Goal: Transaction & Acquisition: Purchase product/service

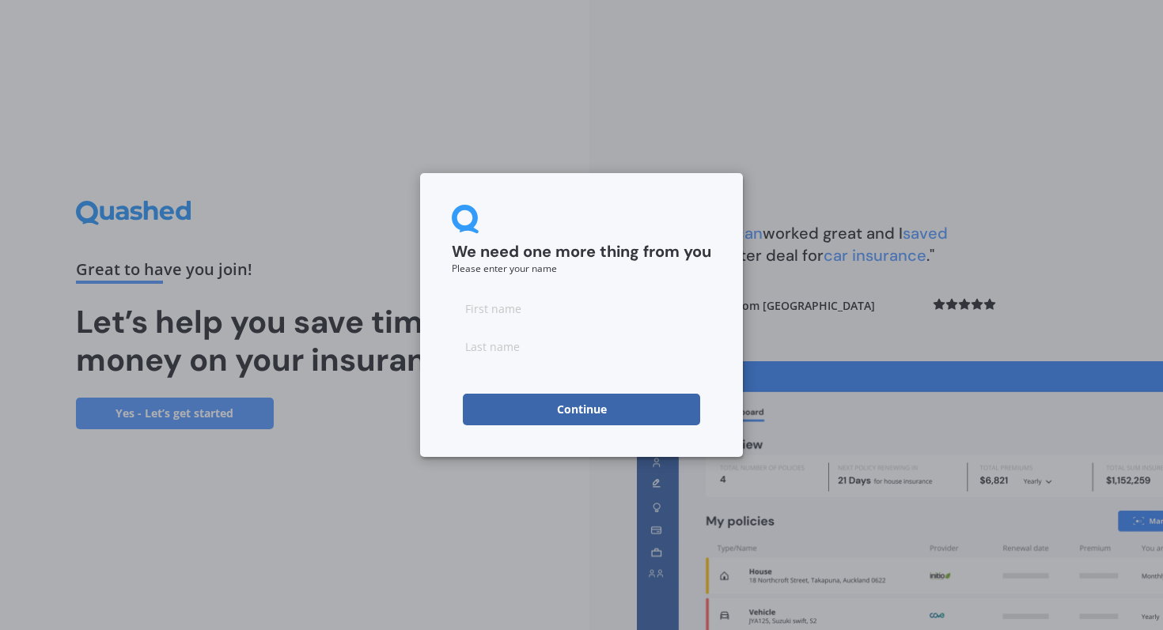
click at [529, 308] on input at bounding box center [581, 309] width 259 height 32
type input "[PERSON_NAME]"
click at [539, 403] on button "Continue" at bounding box center [581, 410] width 237 height 32
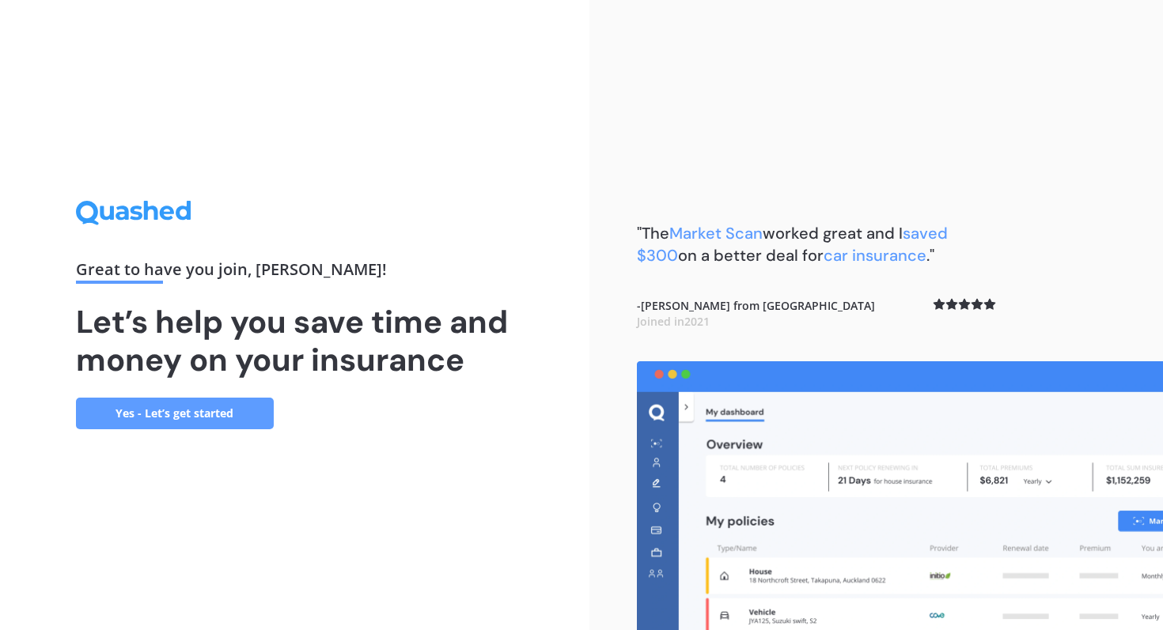
click at [218, 413] on link "Yes - Let’s get started" at bounding box center [175, 414] width 198 height 32
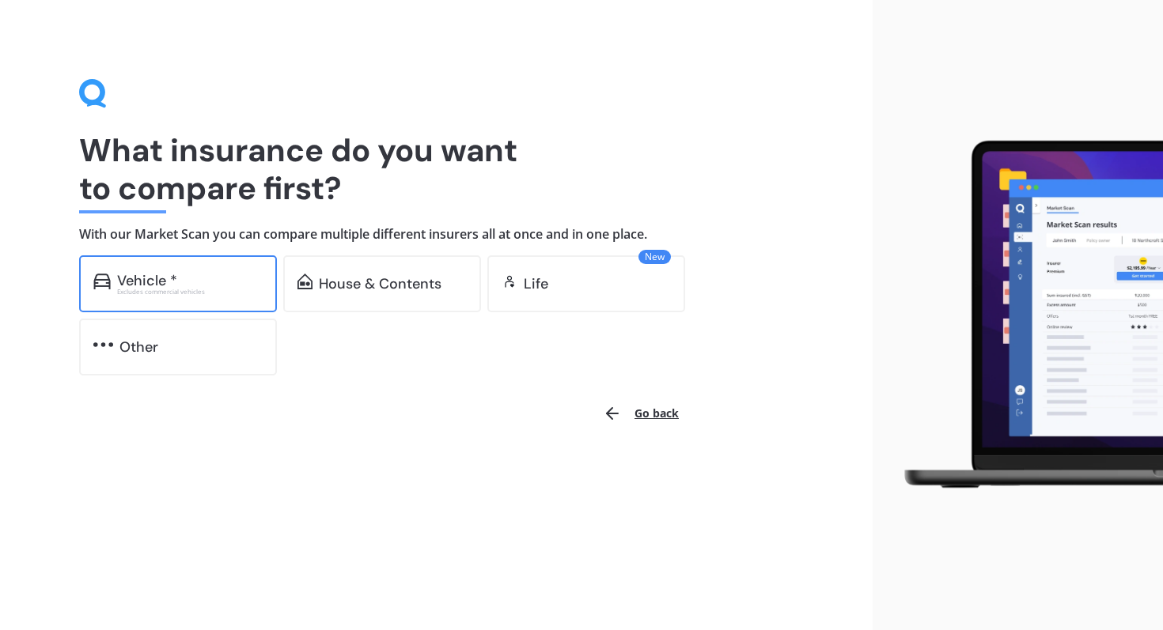
click at [181, 268] on div "Vehicle * Excludes commercial vehicles" at bounding box center [178, 283] width 198 height 57
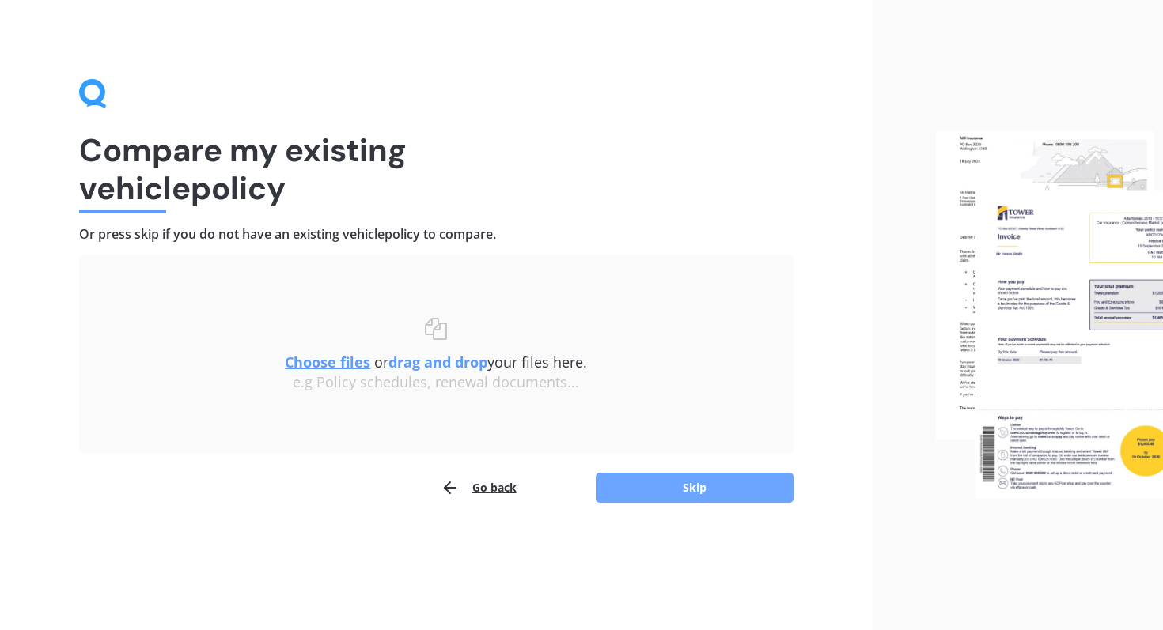
click at [625, 488] on button "Skip" at bounding box center [695, 488] width 198 height 30
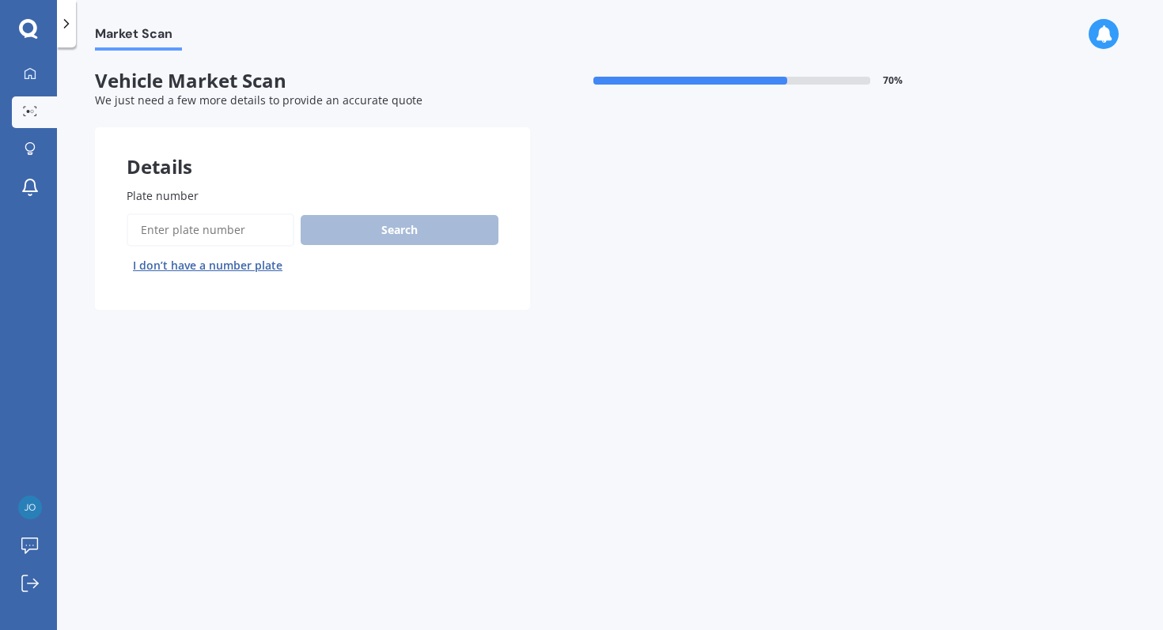
click at [217, 268] on button "I don’t have a number plate" at bounding box center [208, 265] width 162 height 25
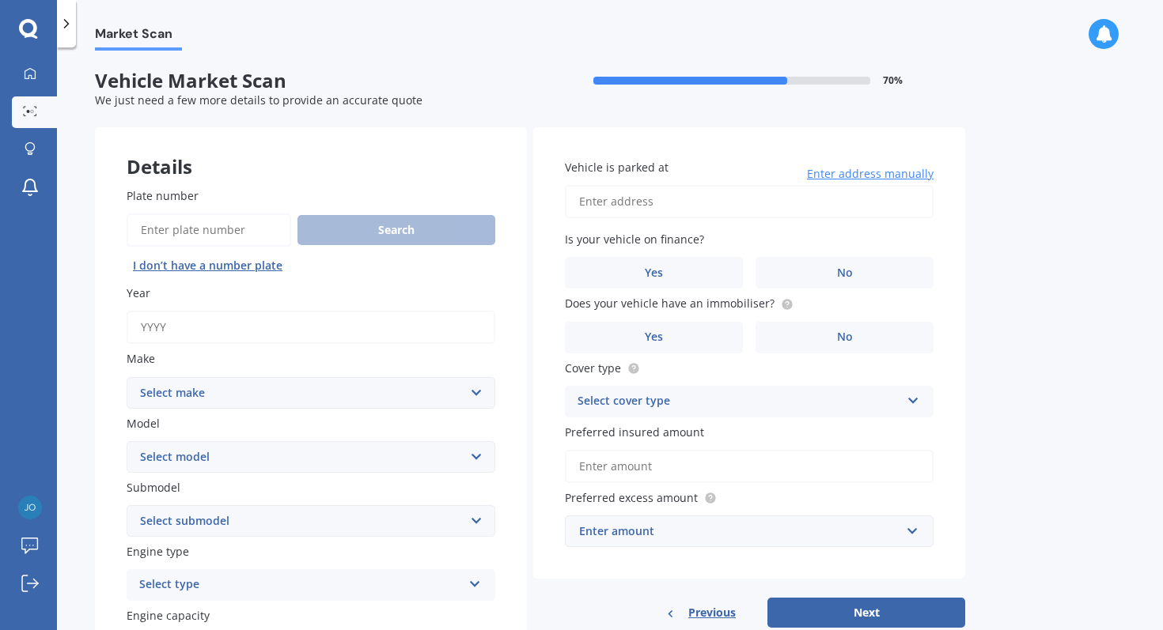
click at [204, 327] on input "Year" at bounding box center [311, 327] width 369 height 33
type input "2021"
click at [214, 390] on select "Select make AC ALFA ROMEO ASTON [PERSON_NAME] AUDI AUSTIN BEDFORD Bentley BMW B…" at bounding box center [311, 393] width 369 height 32
select select "MITSUBISHI"
click at [127, 378] on select "Select make AC ALFA ROMEO ASTON [PERSON_NAME] AUDI AUSTIN BEDFORD Bentley BMW B…" at bounding box center [311, 393] width 369 height 32
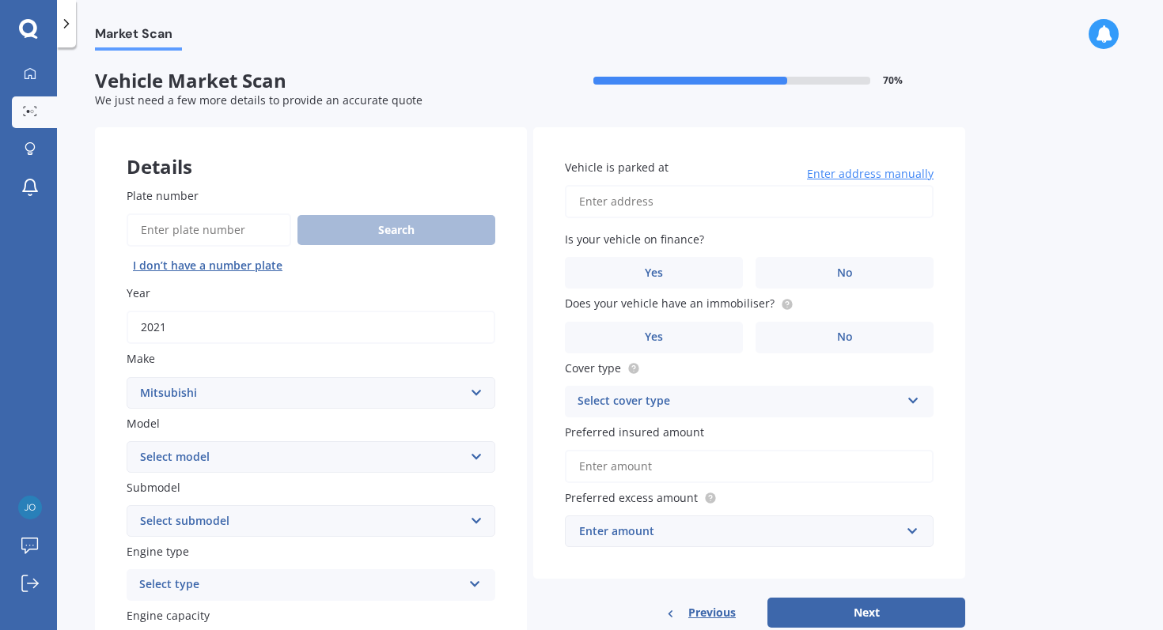
click at [203, 467] on select "Select model" at bounding box center [311, 457] width 369 height 32
select select "ASX"
click at [127, 442] on select "Select model 380 Airtrek Aspire ASX [PERSON_NAME] Challenger Challenger Diesel …" at bounding box center [311, 457] width 369 height 32
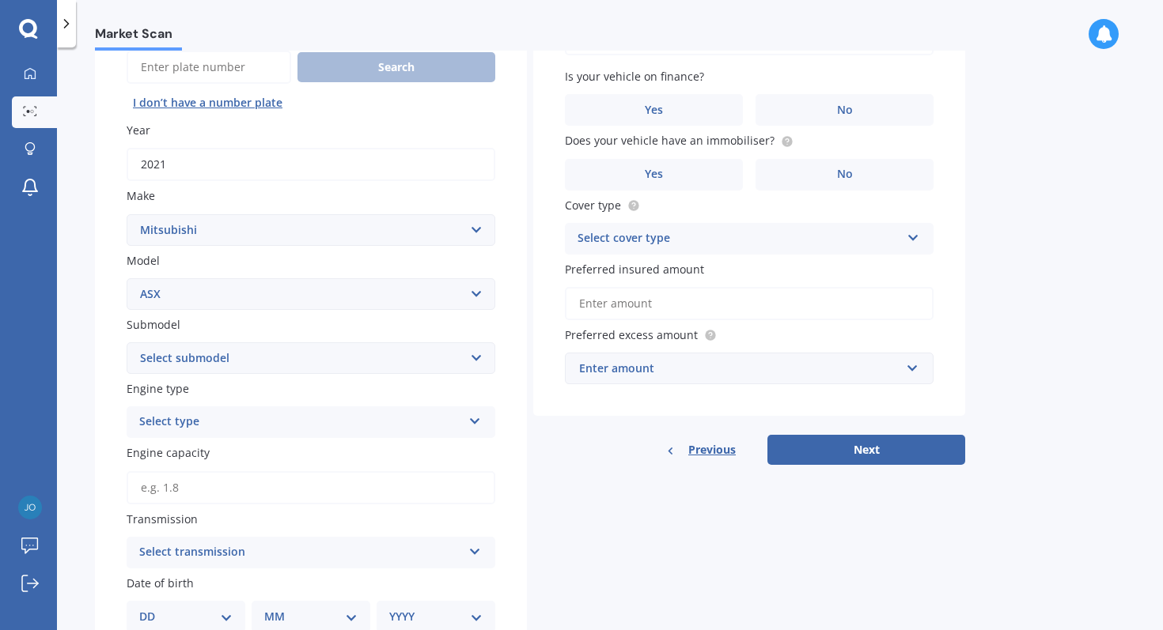
scroll to position [201, 0]
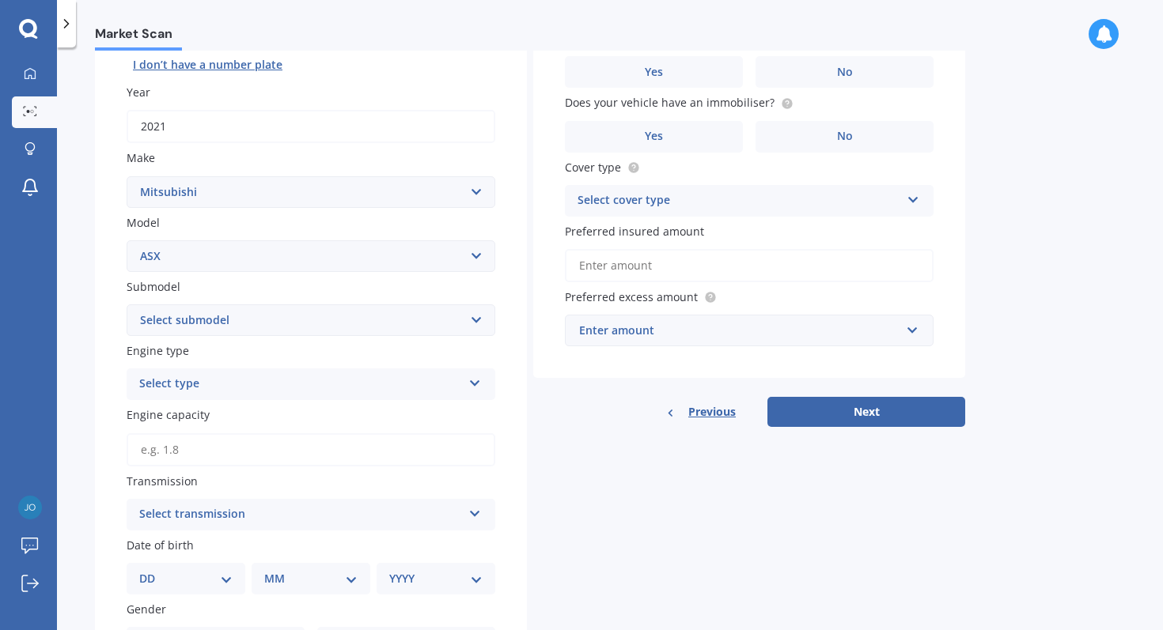
click at [191, 336] on select "Select submodel BLK 2.0P/CVT Diesel LS Sport VRX petrol VRX turbo diesel XLS pe…" at bounding box center [311, 321] width 369 height 32
select select "BLK 2.0P/CVT"
click at [127, 306] on select "Select submodel BLK 2.0P/CVT Diesel LS Sport VRX petrol VRX turbo diesel XLS pe…" at bounding box center [311, 321] width 369 height 32
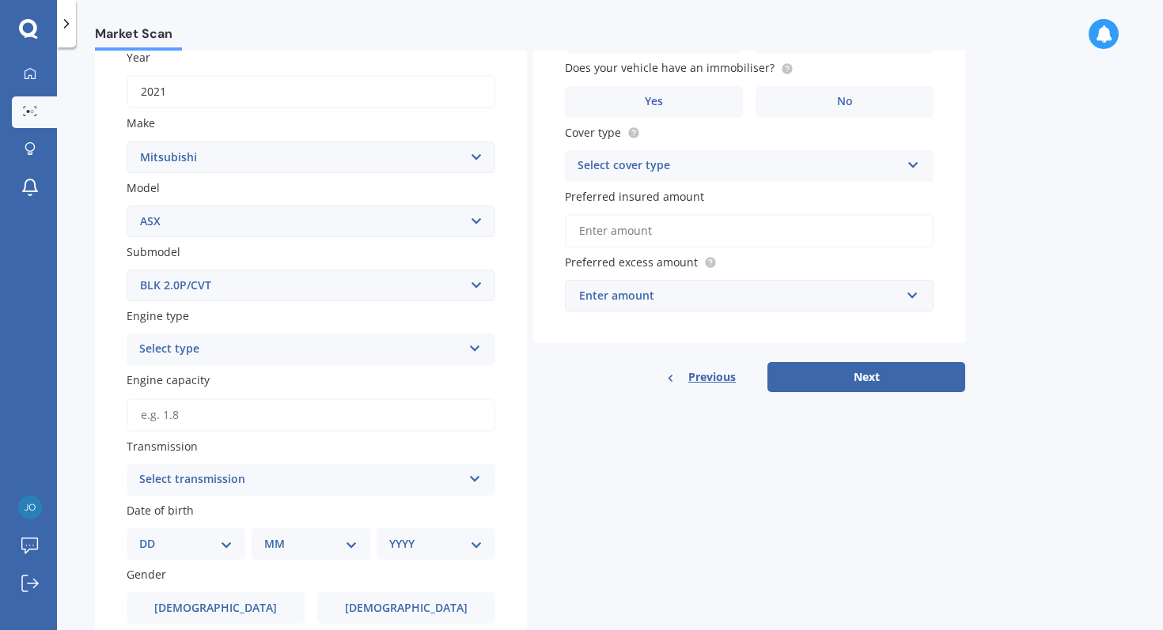
scroll to position [267, 0]
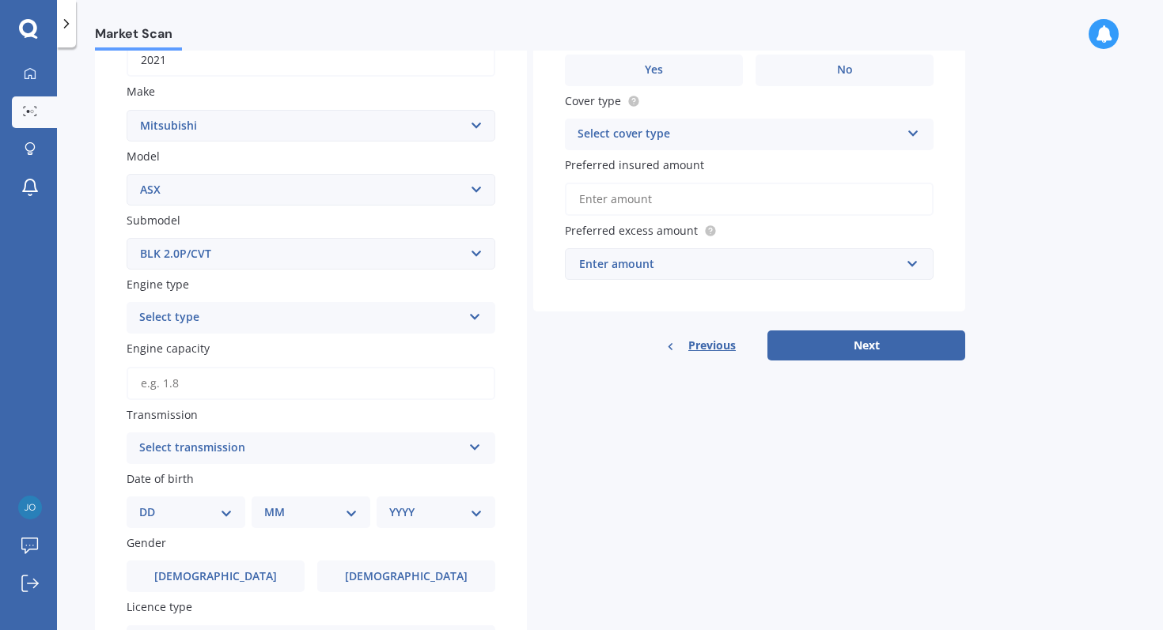
click at [191, 337] on div "Plate number Search I don’t have a number plate Year [DATE] Make Select make AC…" at bounding box center [311, 352] width 432 height 929
click at [191, 319] on div "Select type" at bounding box center [300, 317] width 323 height 19
click at [181, 350] on div "Petrol" at bounding box center [310, 349] width 367 height 28
click at [181, 387] on input "Engine capacity" at bounding box center [311, 383] width 369 height 33
click at [169, 463] on div "Select transmission Auto Manual Other" at bounding box center [311, 449] width 369 height 32
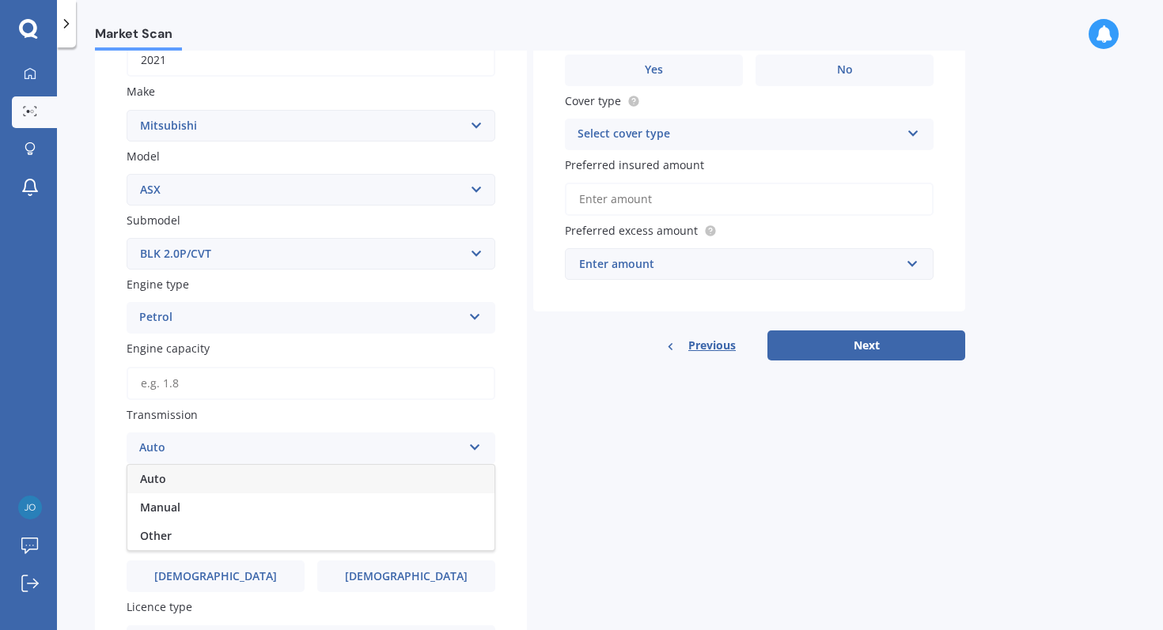
click at [175, 483] on div "Auto" at bounding box center [310, 479] width 367 height 28
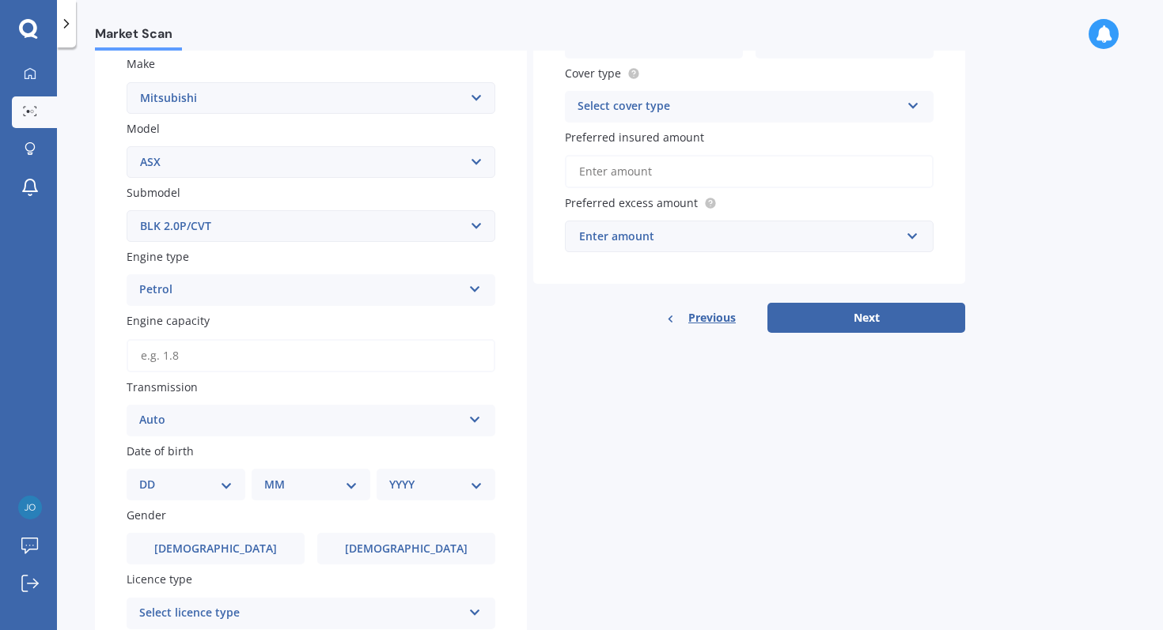
scroll to position [422, 0]
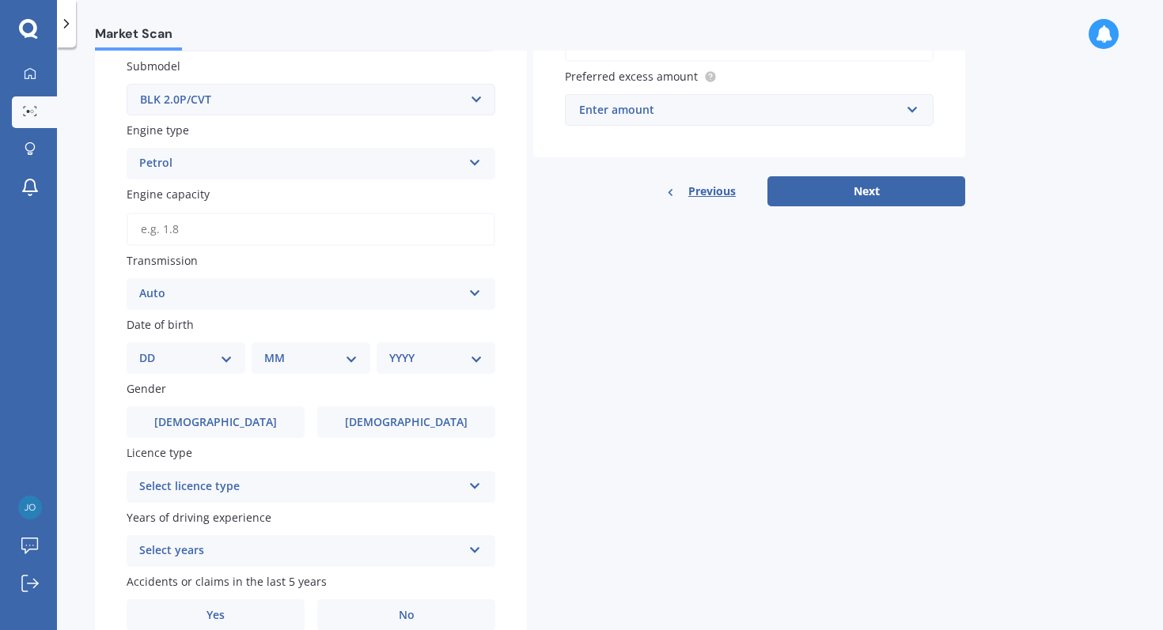
click at [181, 353] on select "DD 01 02 03 04 05 06 07 08 09 10 11 12 13 14 15 16 17 18 19 20 21 22 23 24 25 2…" at bounding box center [185, 358] width 93 height 17
select select "25"
click at [152, 353] on select "DD 01 02 03 04 05 06 07 08 09 10 11 12 13 14 15 16 17 18 19 20 21 22 23 24 25 2…" at bounding box center [185, 358] width 93 height 17
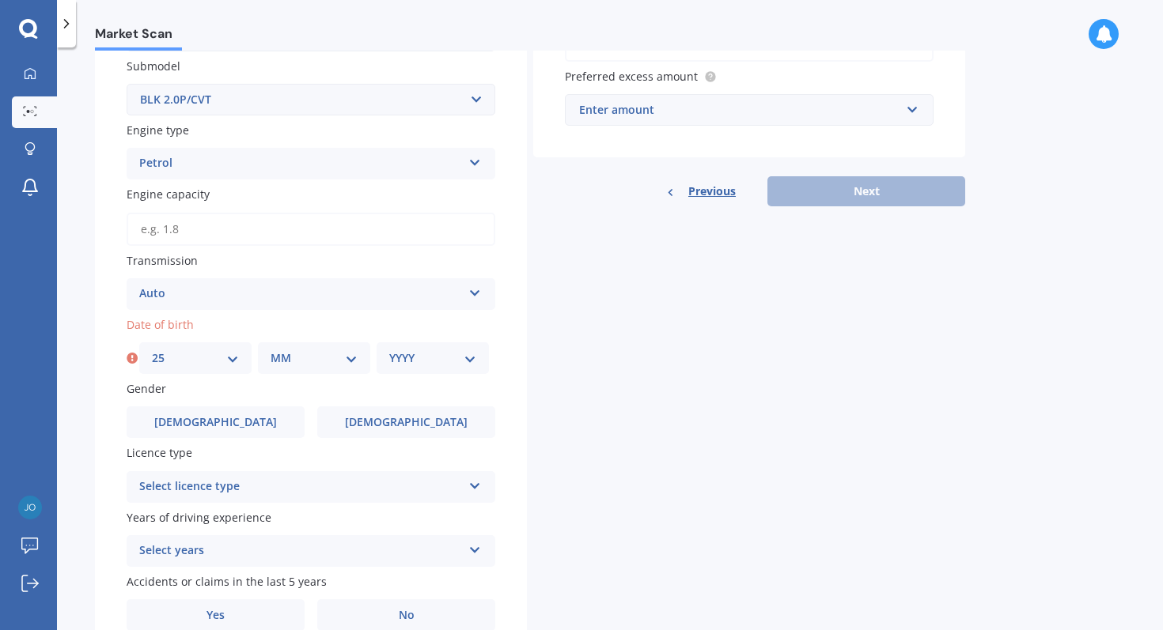
click at [262, 368] on div "MM 01 02 03 04 05 06 07 08 09 10 11 12" at bounding box center [314, 358] width 112 height 32
click at [290, 365] on select "MM 01 02 03 04 05 06 07 08 09 10 11 12" at bounding box center [314, 358] width 87 height 17
select select "01"
click at [271, 353] on select "MM 01 02 03 04 05 06 07 08 09 10 11 12" at bounding box center [314, 358] width 87 height 17
click at [400, 365] on select "YYYY 2025 2024 2023 2022 2021 2020 2019 2018 2017 2016 2015 2014 2013 2012 2011…" at bounding box center [432, 358] width 87 height 17
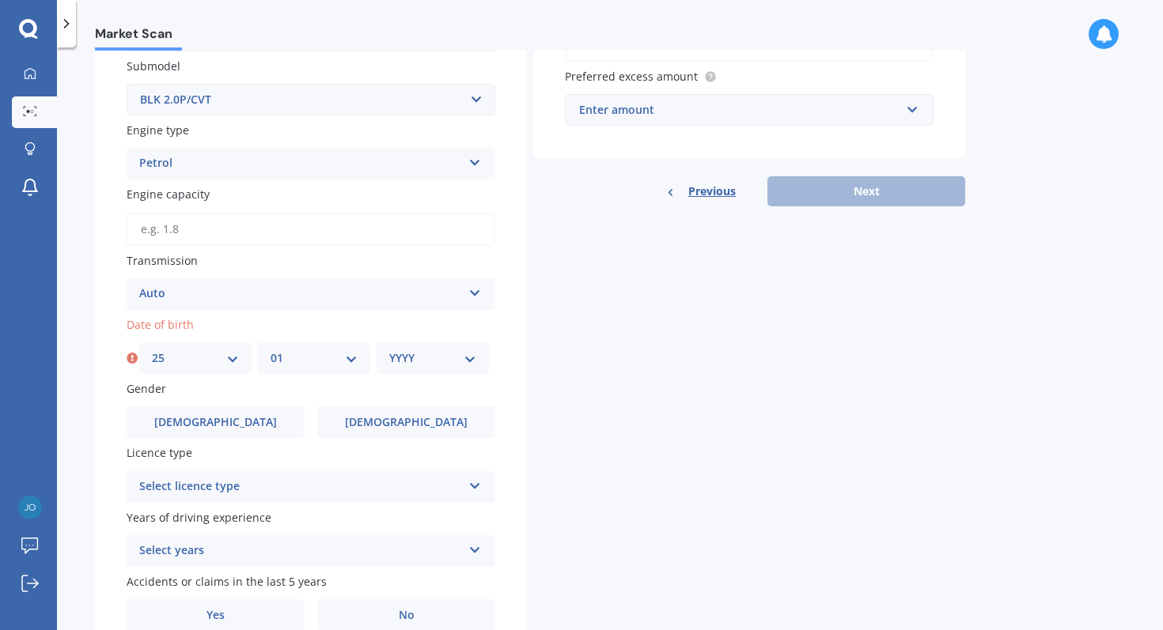
select select "1993"
click at [389, 353] on select "YYYY 2025 2024 2023 2022 2021 2020 2019 2018 2017 2016 2015 2014 2013 2012 2011…" at bounding box center [432, 358] width 87 height 17
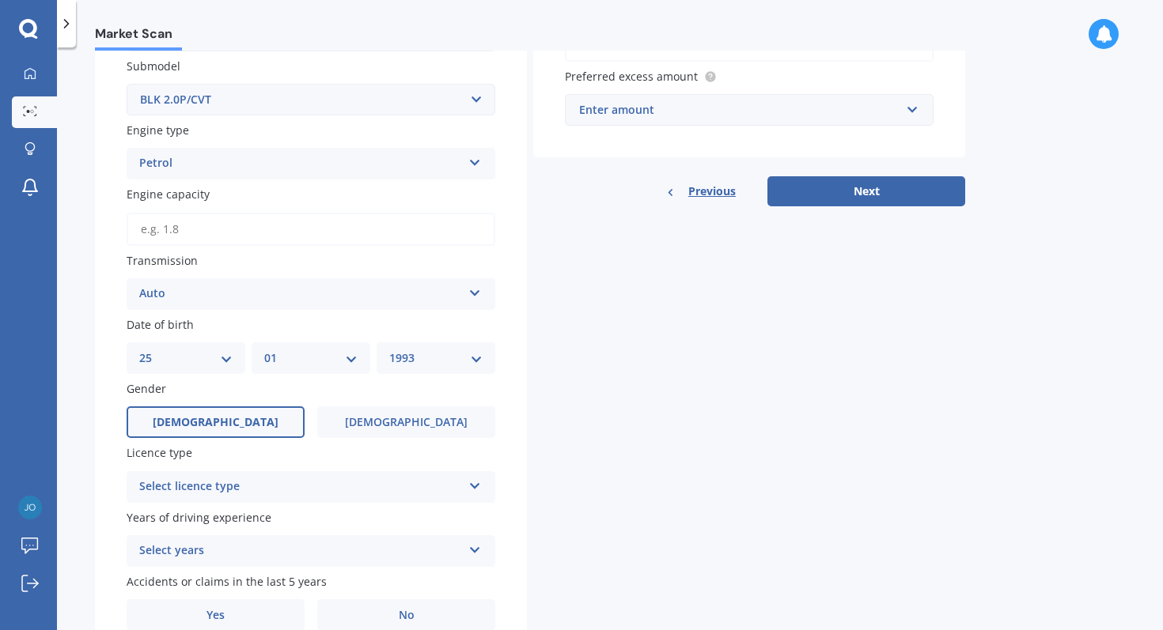
click at [232, 433] on label "[DEMOGRAPHIC_DATA]" at bounding box center [216, 423] width 178 height 32
click at [0, 0] on input "[DEMOGRAPHIC_DATA]" at bounding box center [0, 0] width 0 height 0
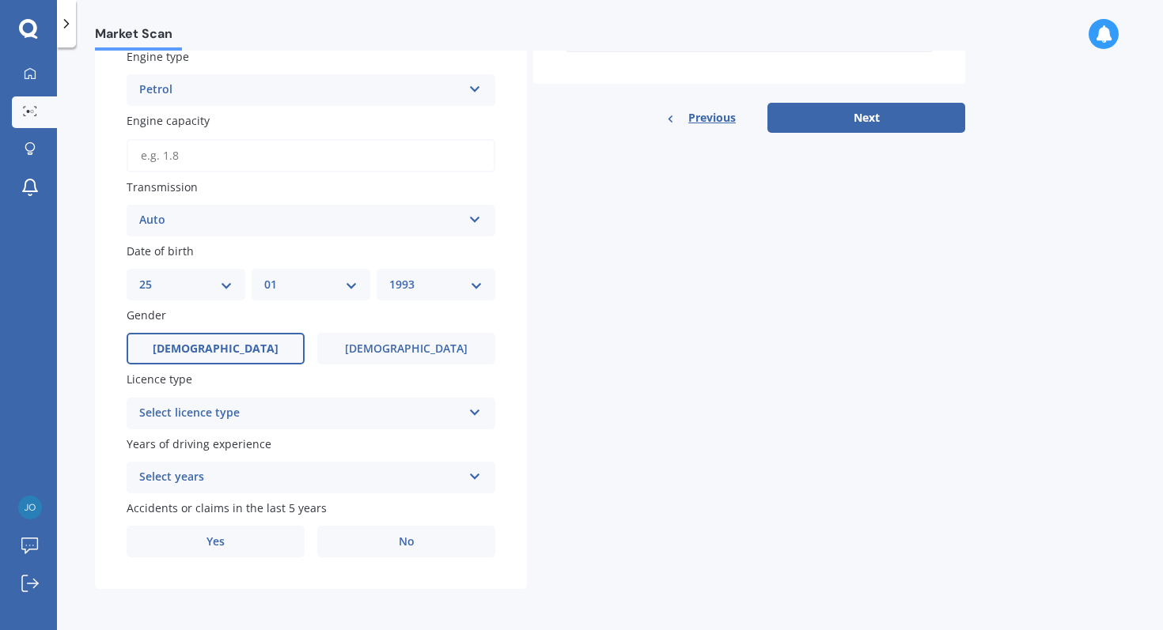
click at [213, 410] on div "Select licence type" at bounding box center [300, 413] width 323 height 19
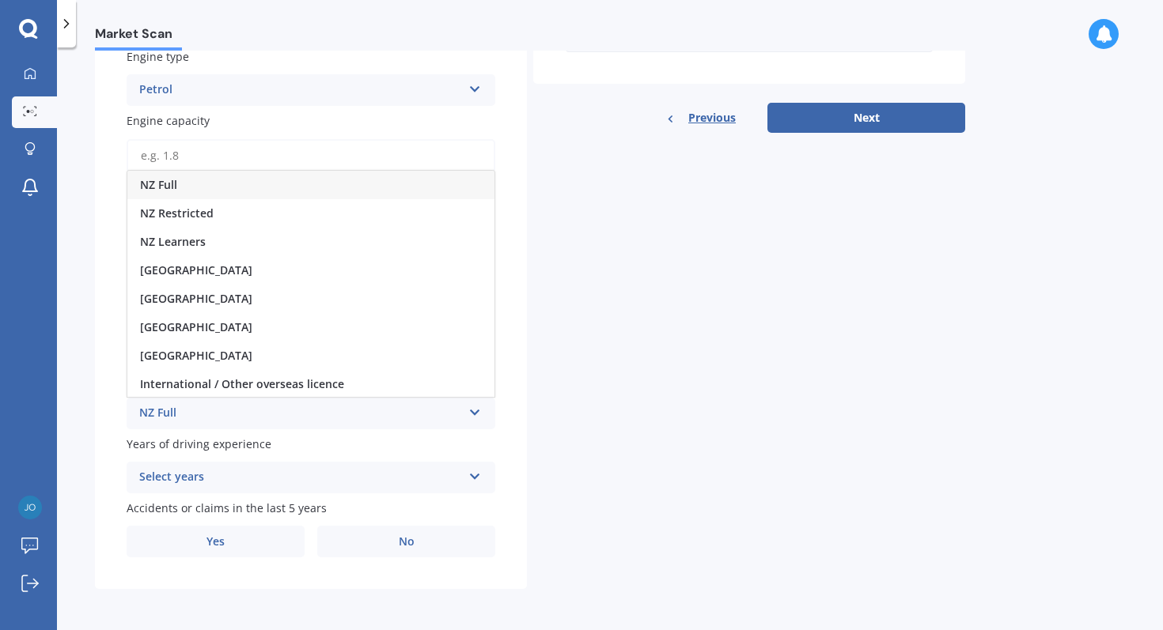
click at [235, 187] on div "NZ Full" at bounding box center [310, 185] width 367 height 28
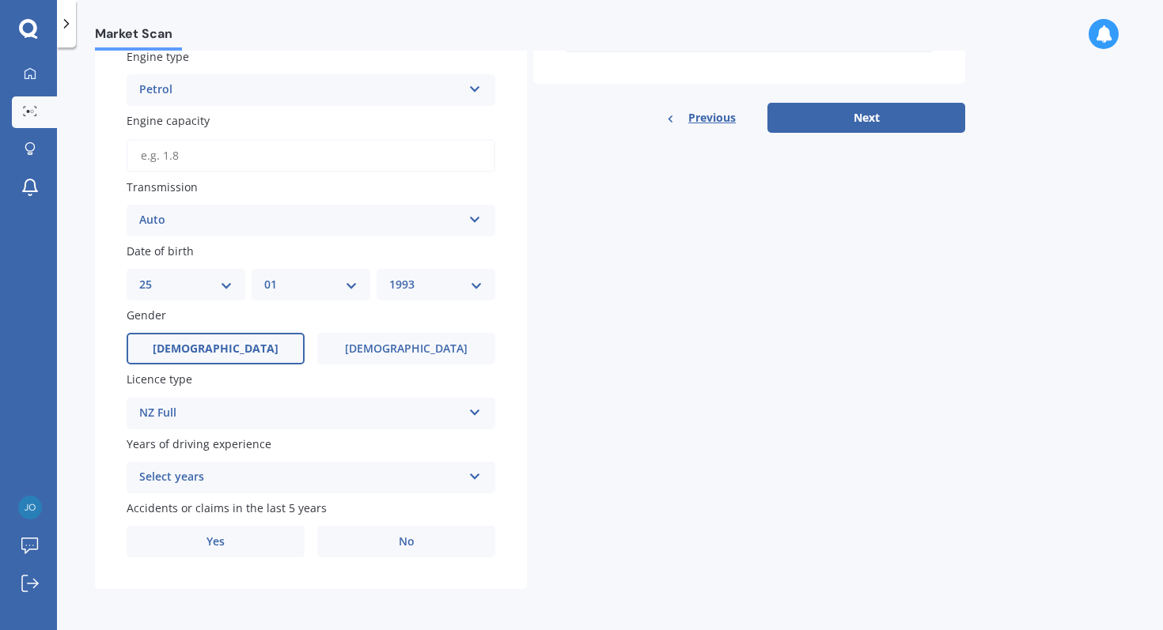
click at [187, 486] on div "Select years" at bounding box center [300, 477] width 323 height 19
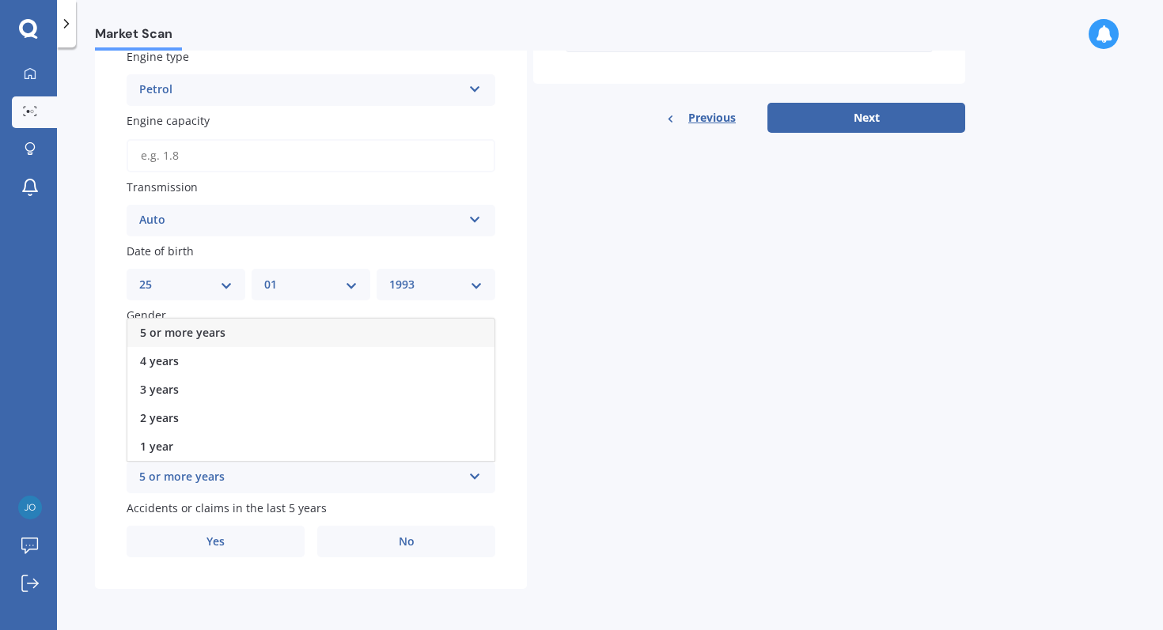
click at [210, 329] on span "5 or more years" at bounding box center [182, 332] width 85 height 15
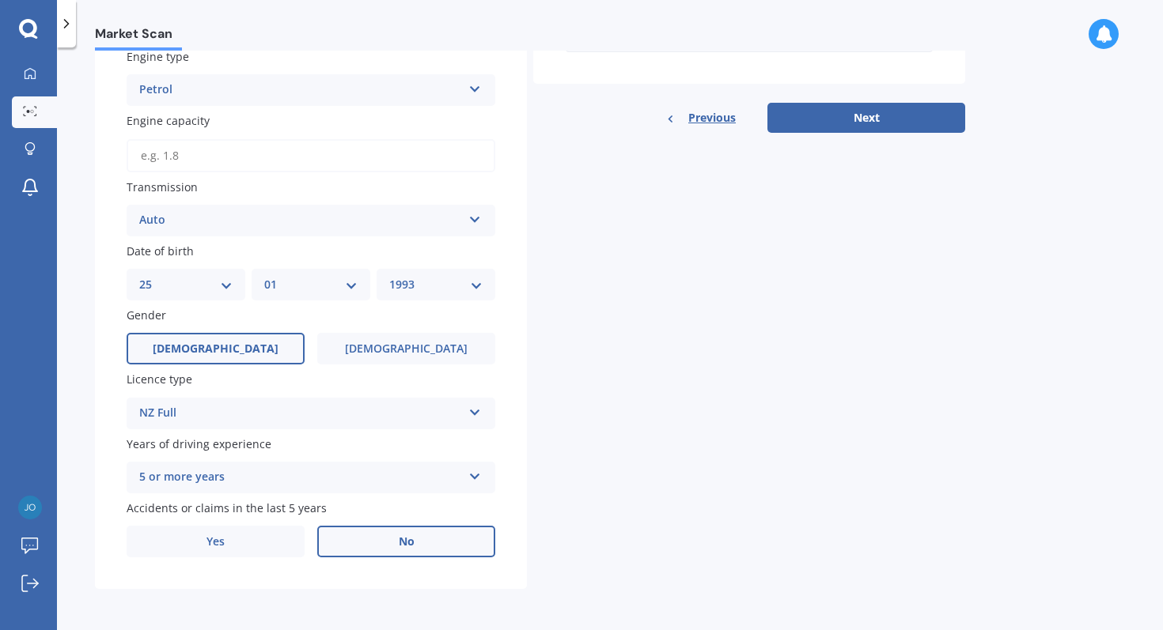
click at [360, 538] on label "No" at bounding box center [406, 542] width 178 height 32
click at [0, 0] on input "No" at bounding box center [0, 0] width 0 height 0
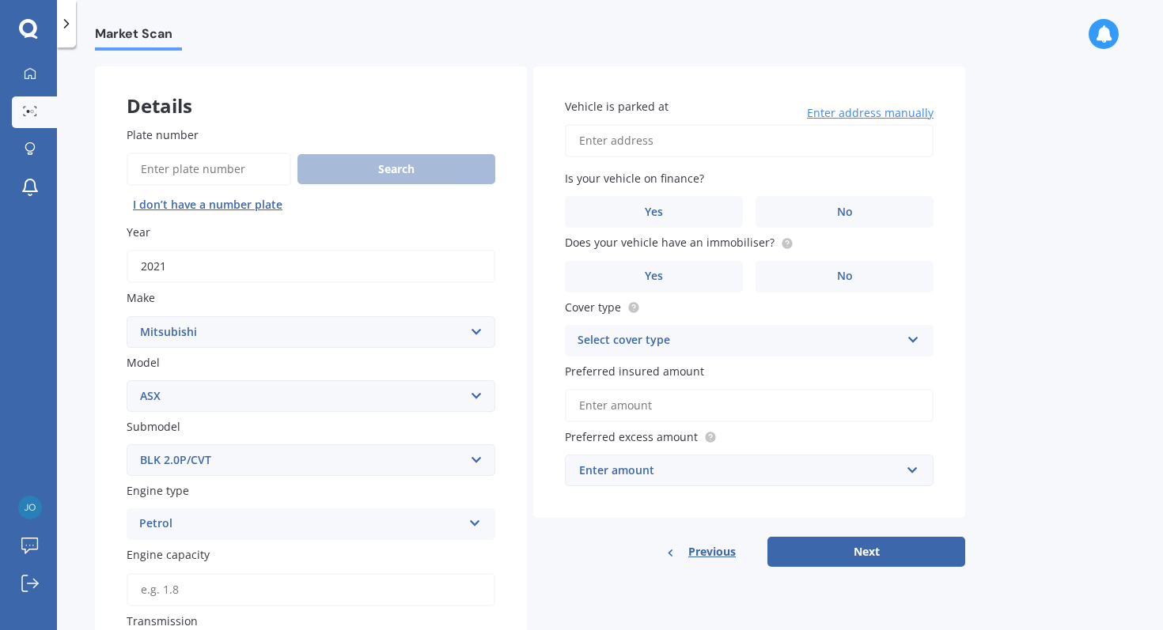
scroll to position [31, 0]
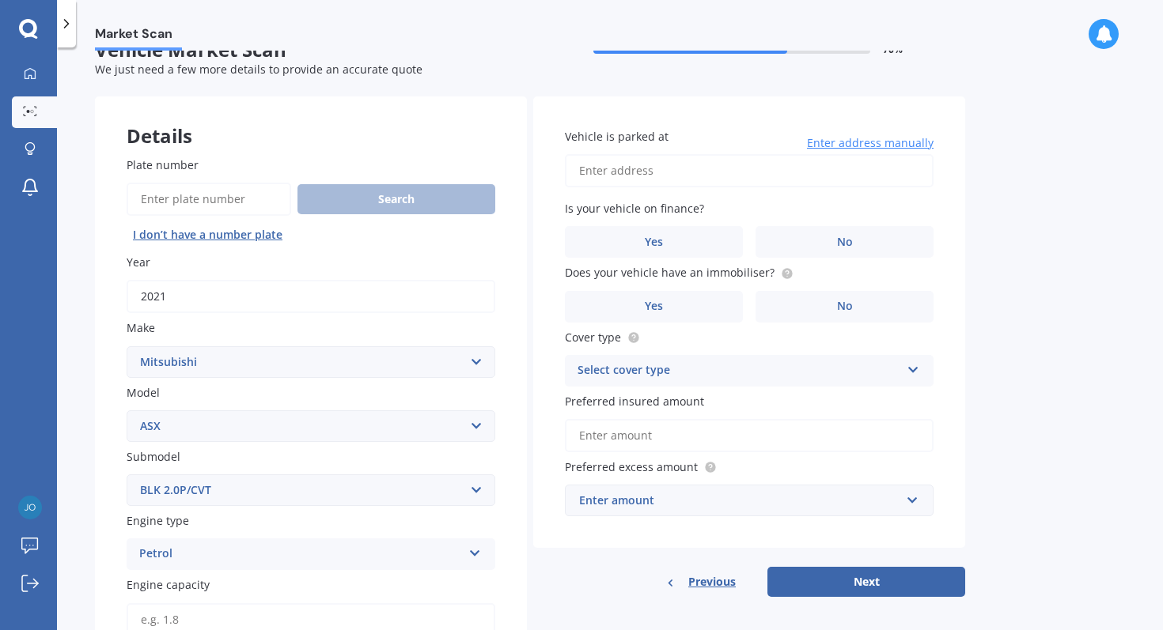
click at [640, 167] on input "Vehicle is parked at" at bounding box center [749, 170] width 369 height 33
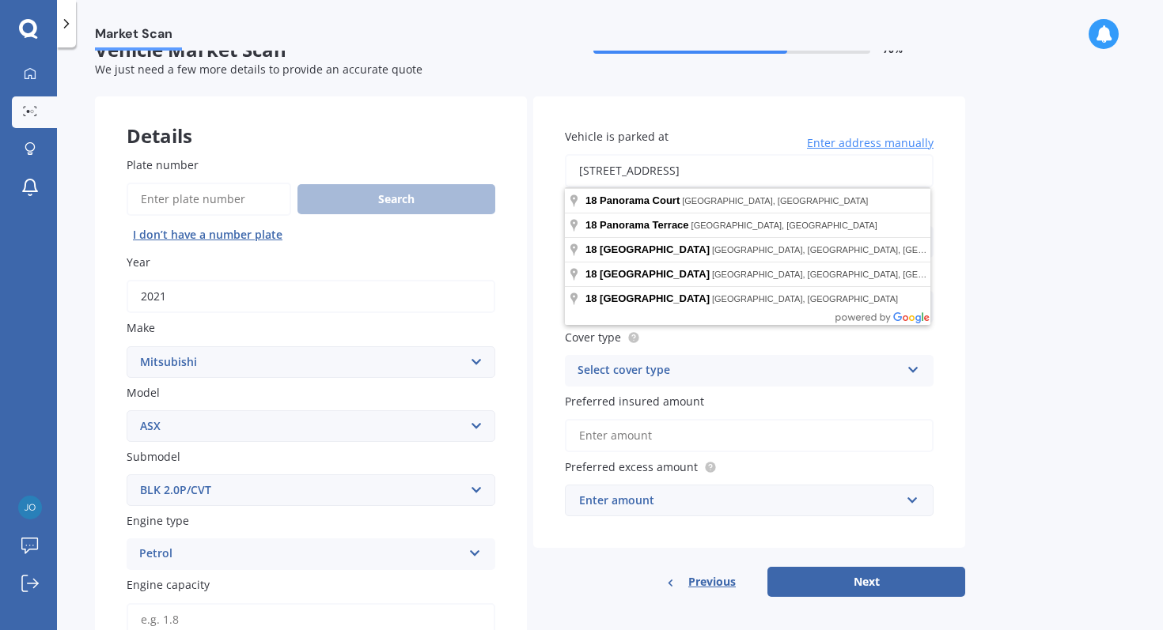
type input "[STREET_ADDRESS]"
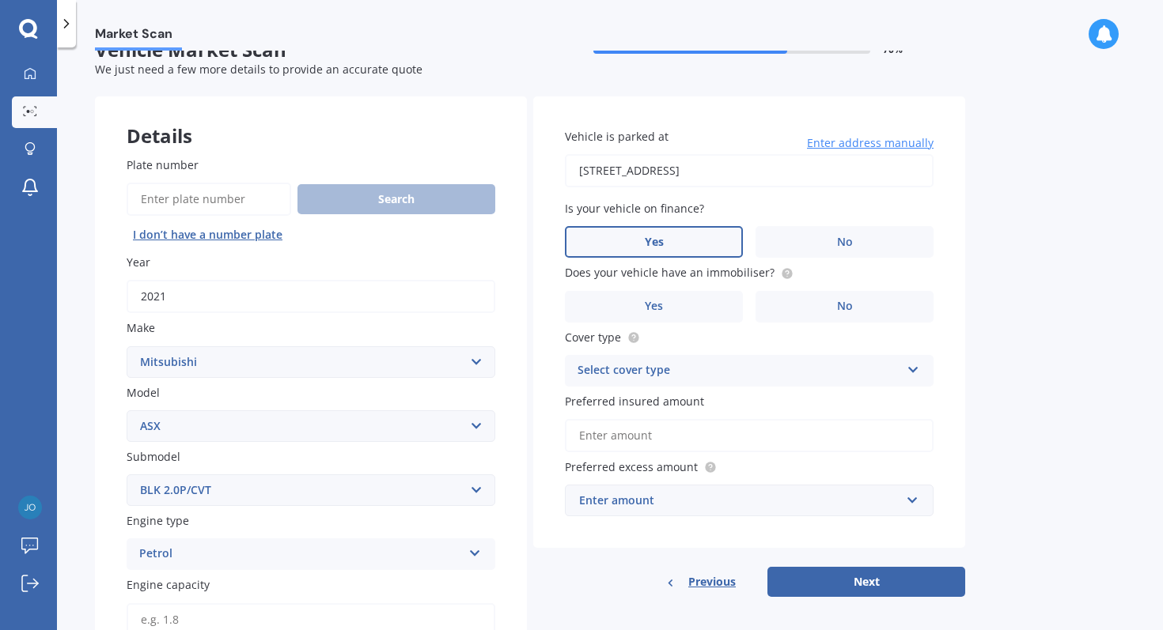
click at [698, 236] on label "Yes" at bounding box center [654, 242] width 178 height 32
click at [0, 0] on input "Yes" at bounding box center [0, 0] width 0 height 0
click at [706, 309] on label "Yes" at bounding box center [654, 307] width 178 height 32
click at [0, 0] on input "Yes" at bounding box center [0, 0] width 0 height 0
click at [683, 373] on div "Select cover type" at bounding box center [738, 370] width 323 height 19
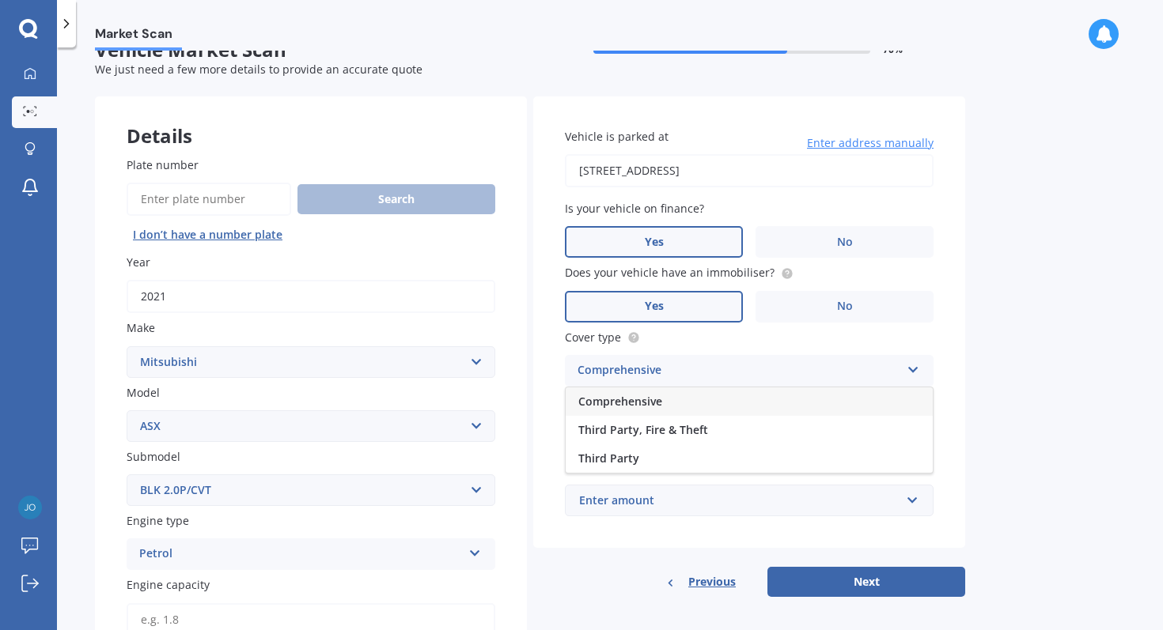
click at [661, 406] on div "Comprehensive" at bounding box center [749, 402] width 367 height 28
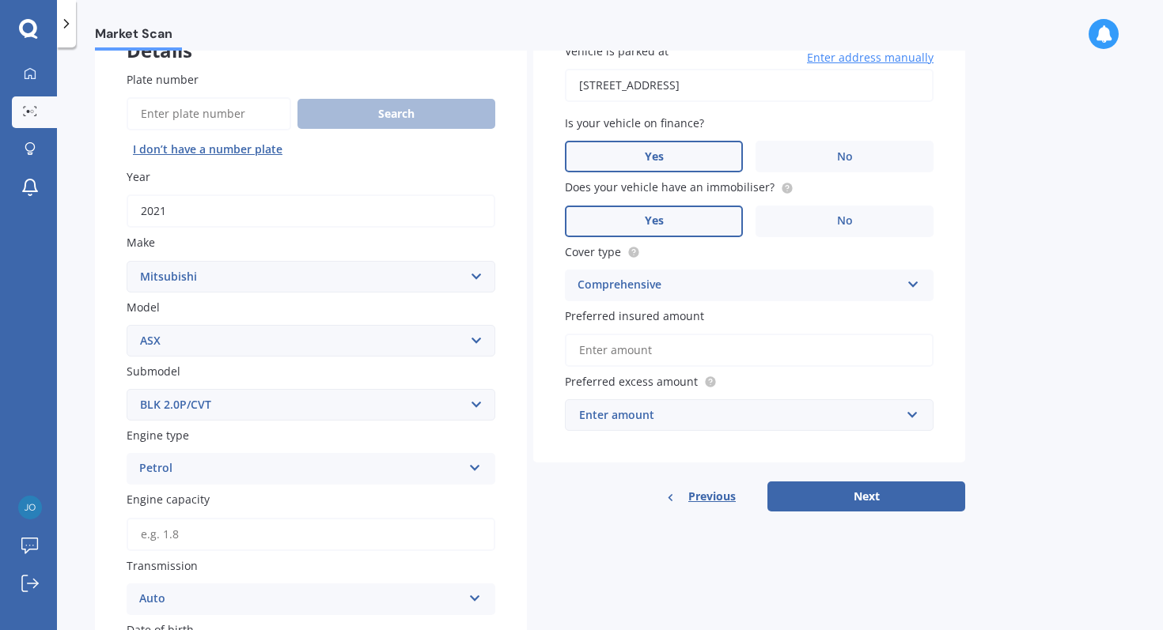
scroll to position [126, 0]
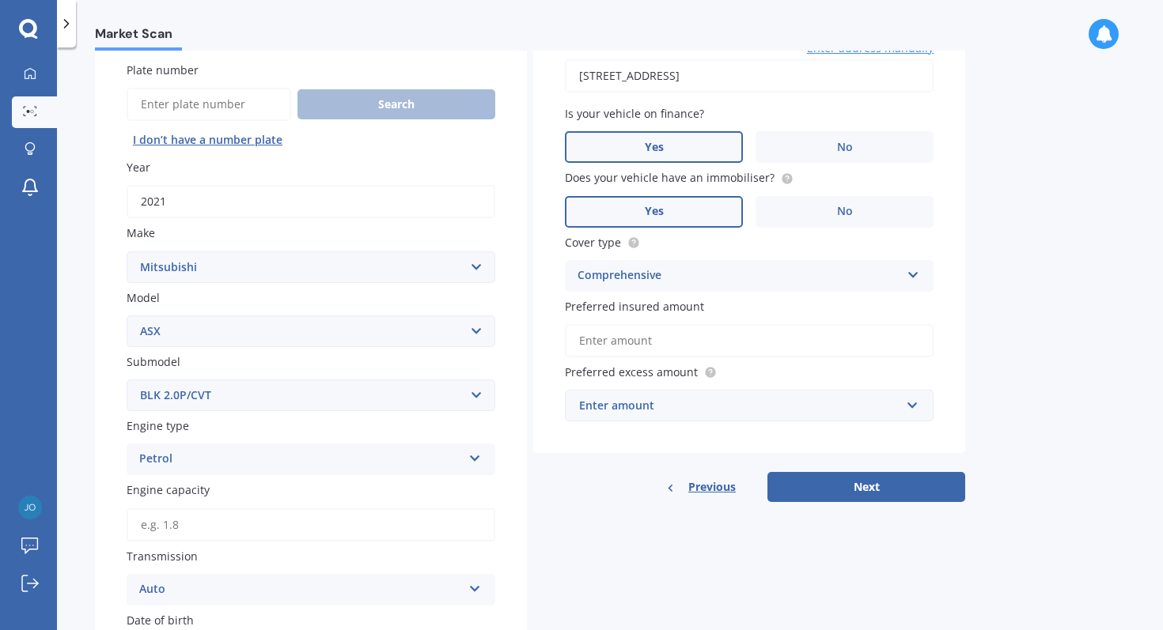
click at [647, 345] on input "Preferred insured amount" at bounding box center [749, 340] width 369 height 33
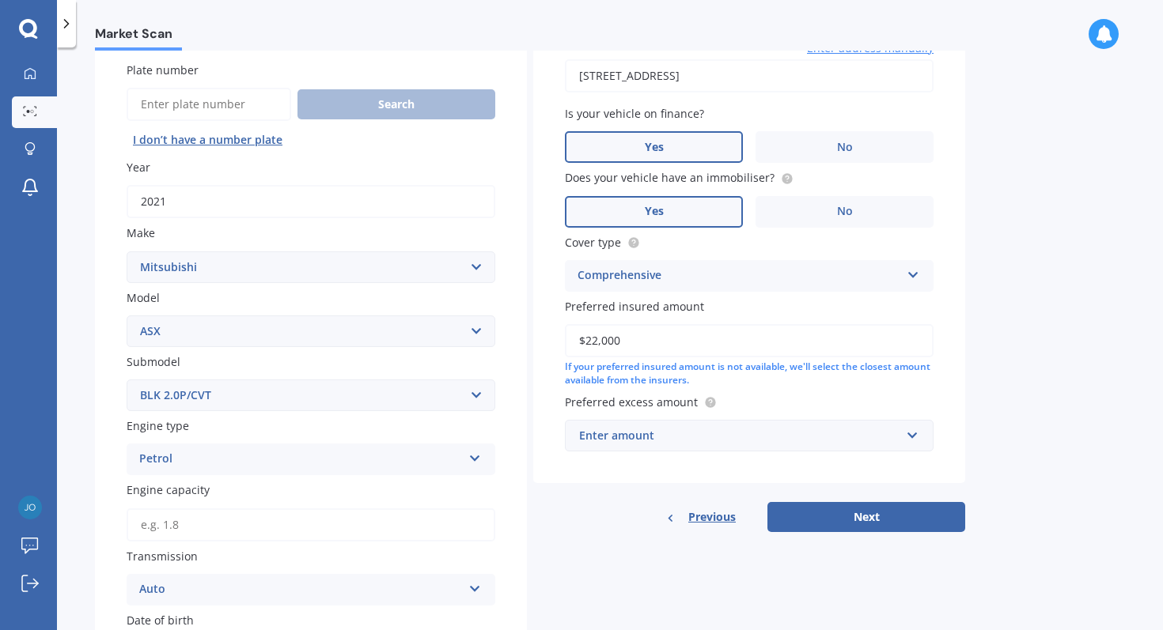
type input "$22,000"
click at [672, 442] on div "Enter amount" at bounding box center [739, 435] width 321 height 17
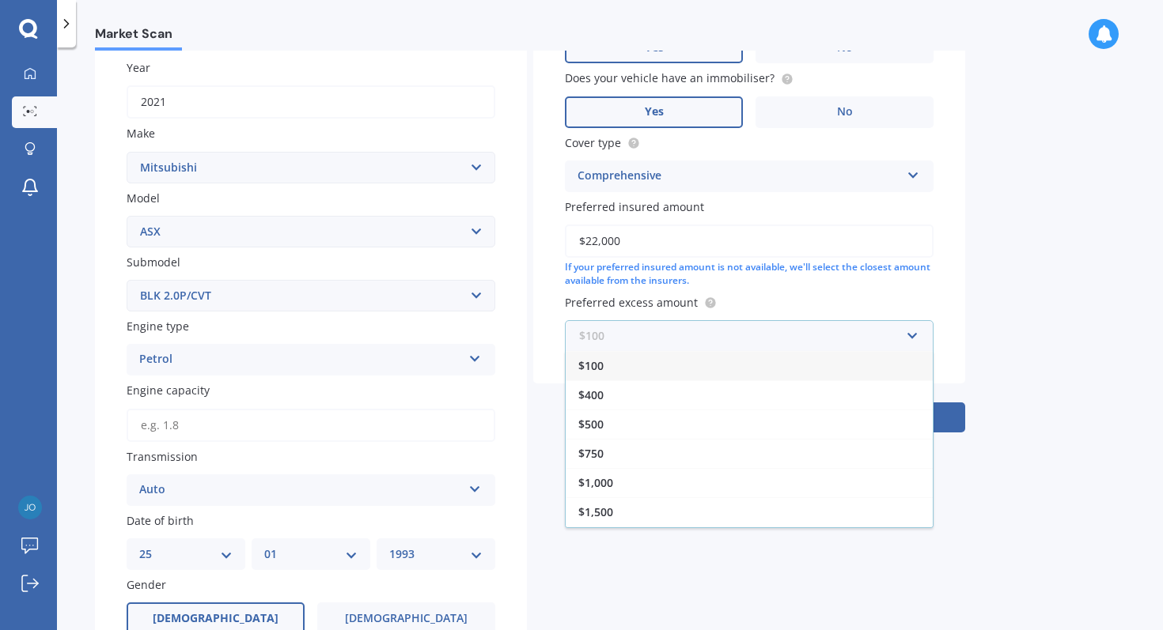
scroll to position [236, 0]
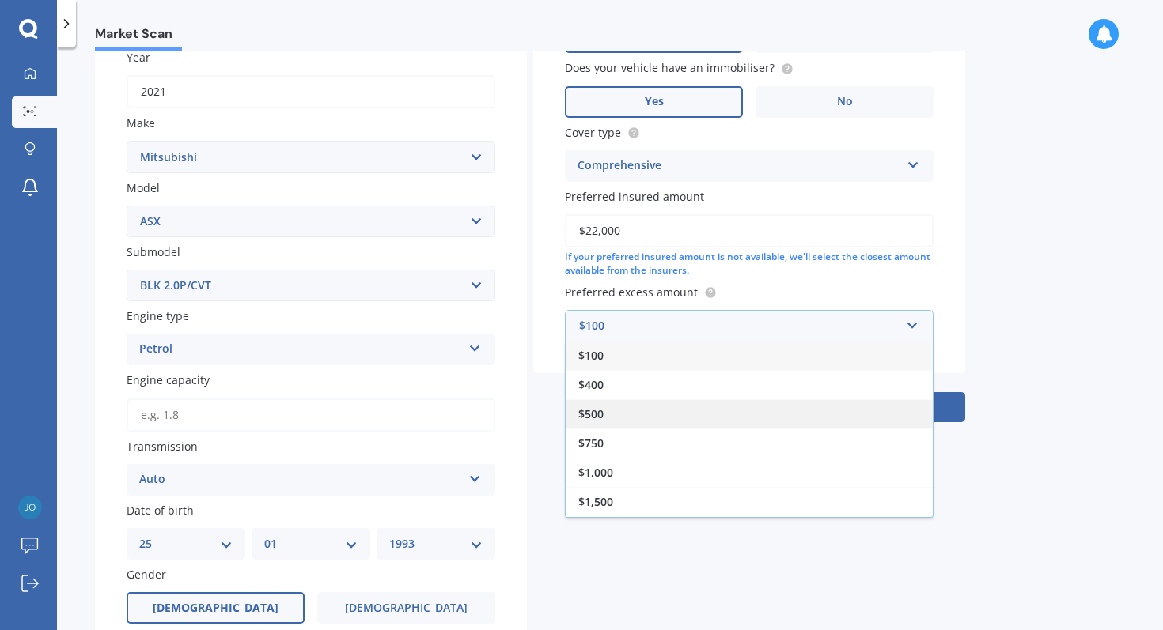
click at [652, 411] on div "$500" at bounding box center [749, 413] width 367 height 29
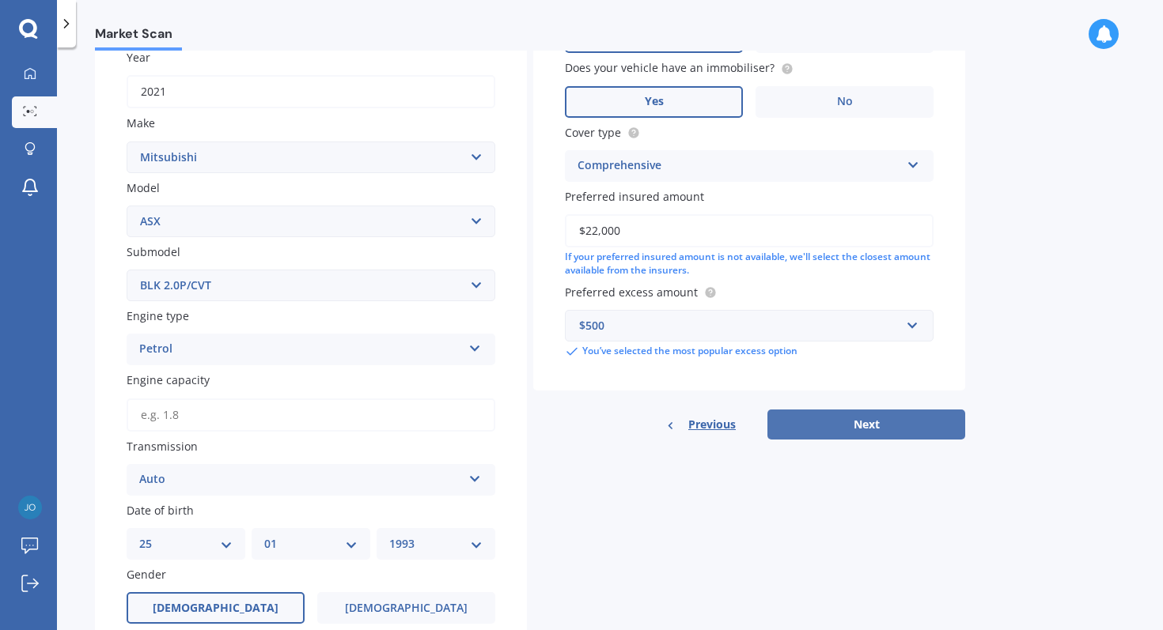
click at [848, 429] on button "Next" at bounding box center [866, 425] width 198 height 30
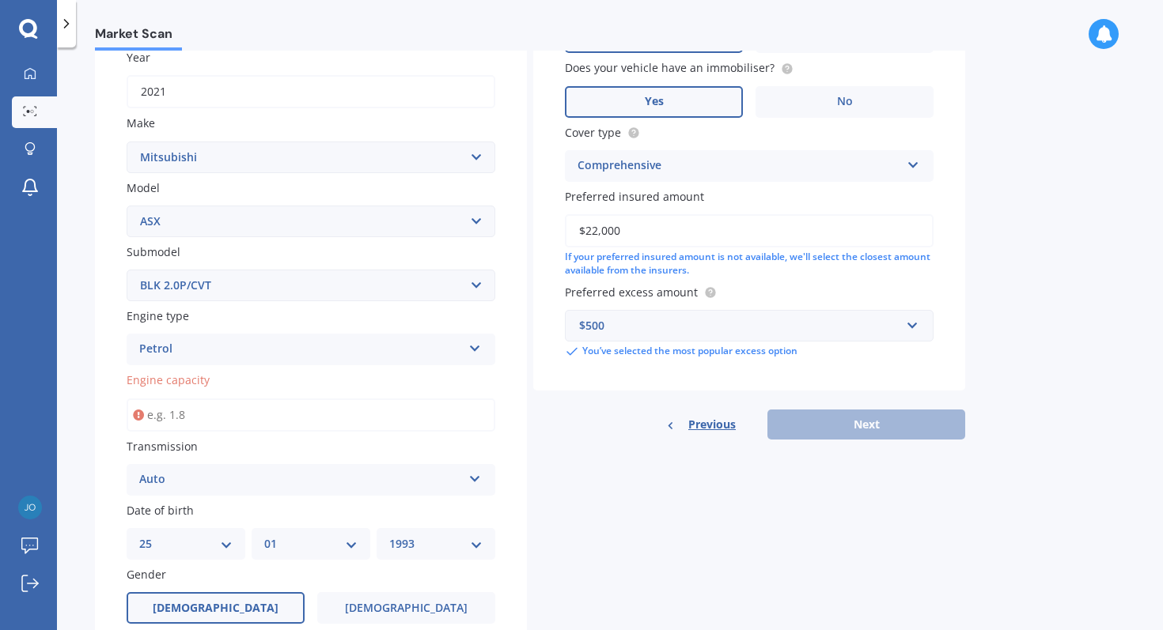
click at [276, 429] on input "Engine capacity" at bounding box center [311, 415] width 369 height 33
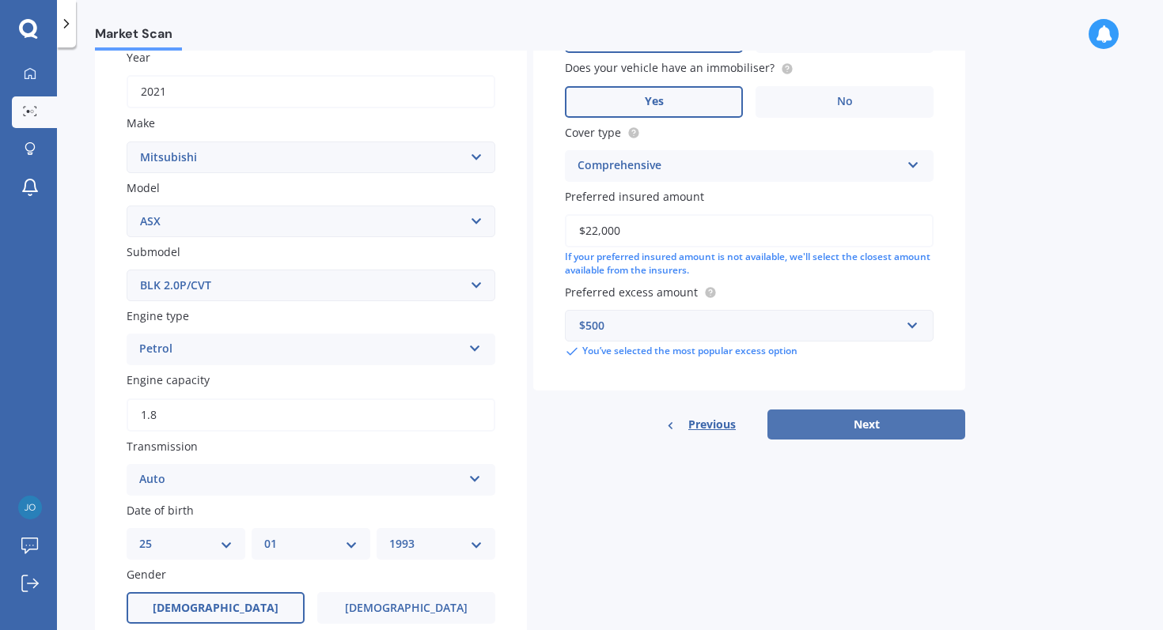
type input "1.8"
click at [823, 417] on button "Next" at bounding box center [866, 425] width 198 height 30
select select "25"
select select "01"
select select "1993"
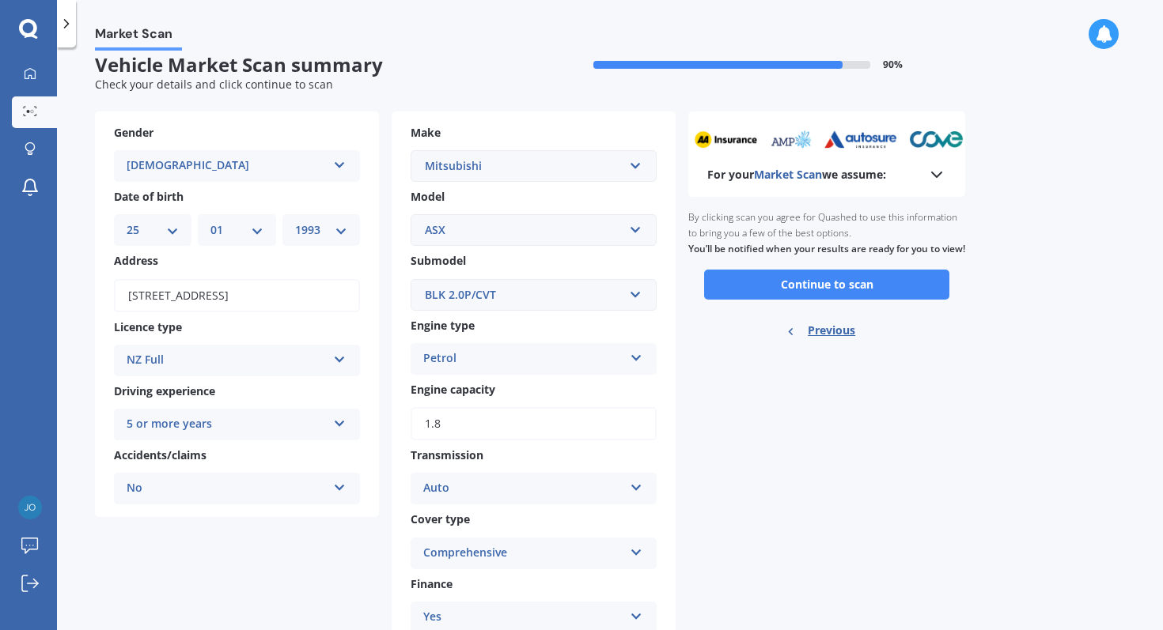
scroll to position [0, 0]
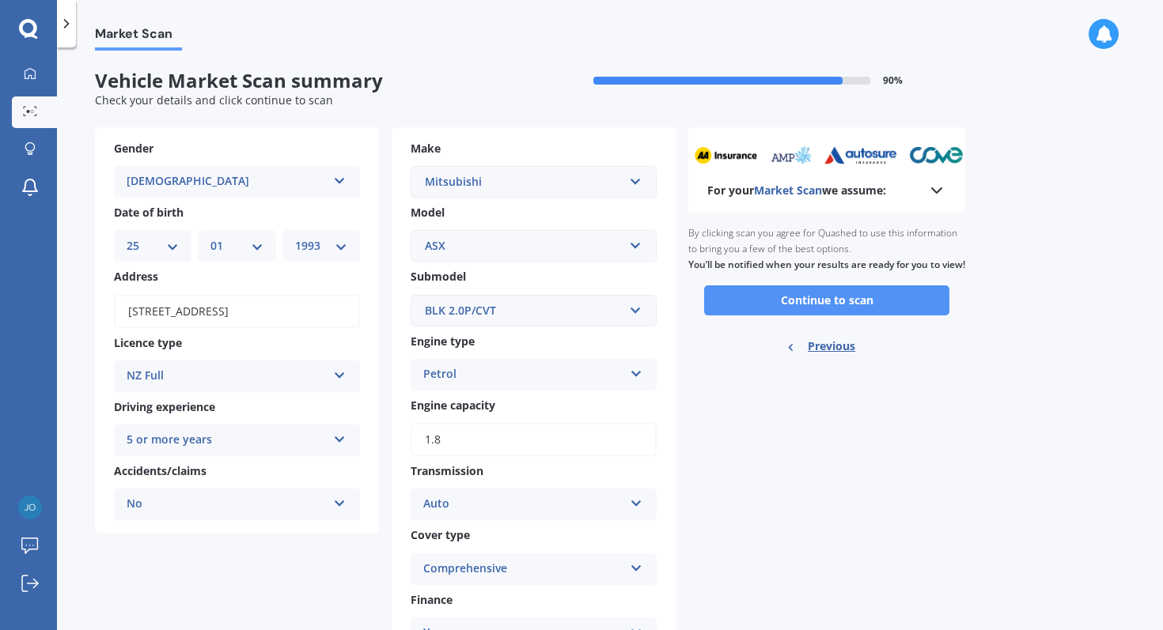
click at [817, 316] on button "Continue to scan" at bounding box center [826, 301] width 245 height 30
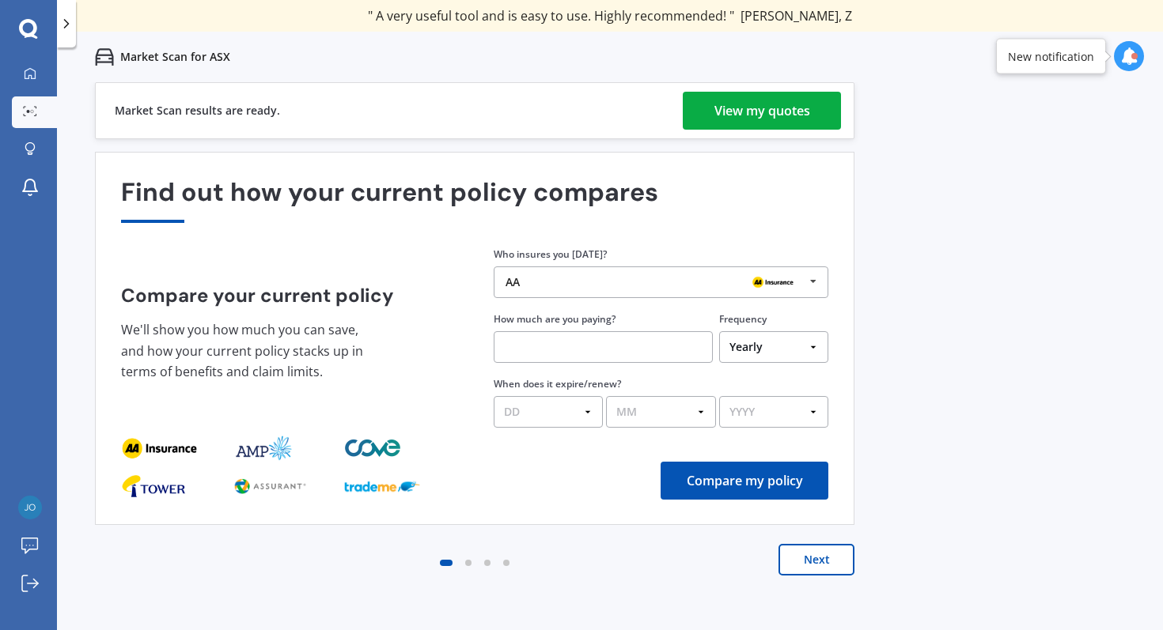
click at [762, 111] on div "View my quotes" at bounding box center [762, 111] width 96 height 38
